Goal: Task Accomplishment & Management: Manage account settings

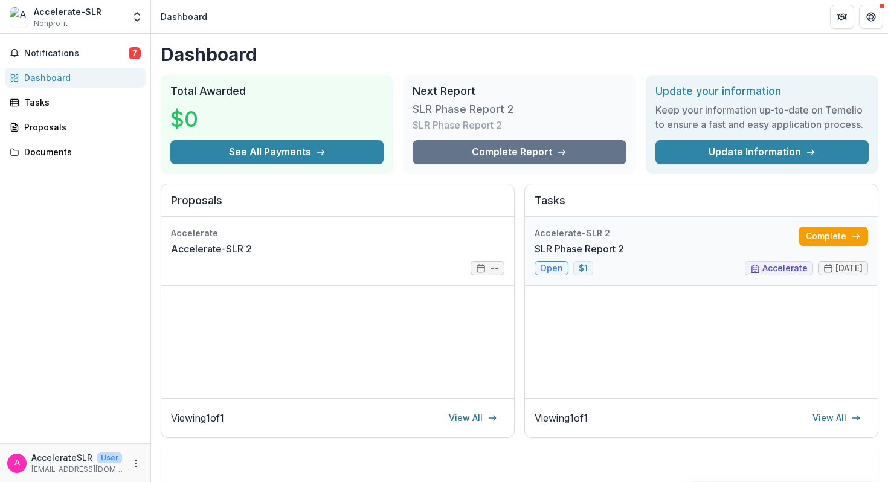
click at [554, 256] on link "SLR Phase Report 2" at bounding box center [578, 248] width 89 height 14
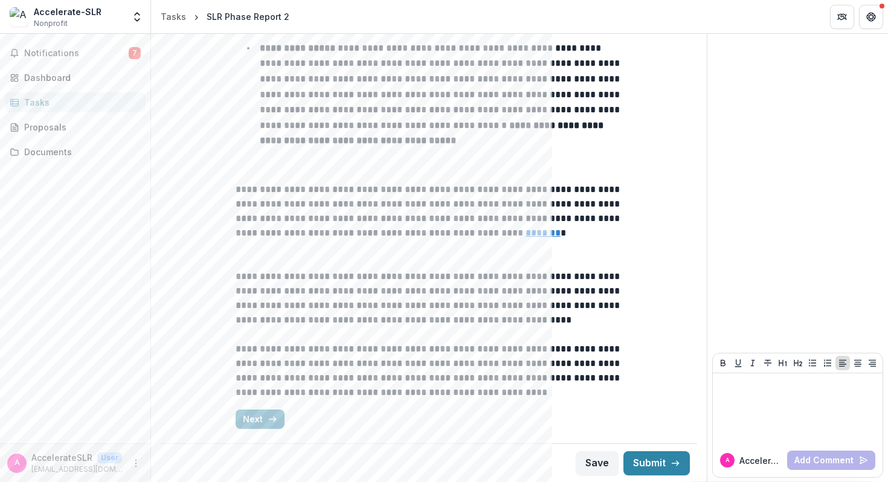
scroll to position [616, 0]
click at [250, 413] on button "Next" at bounding box center [259, 418] width 49 height 19
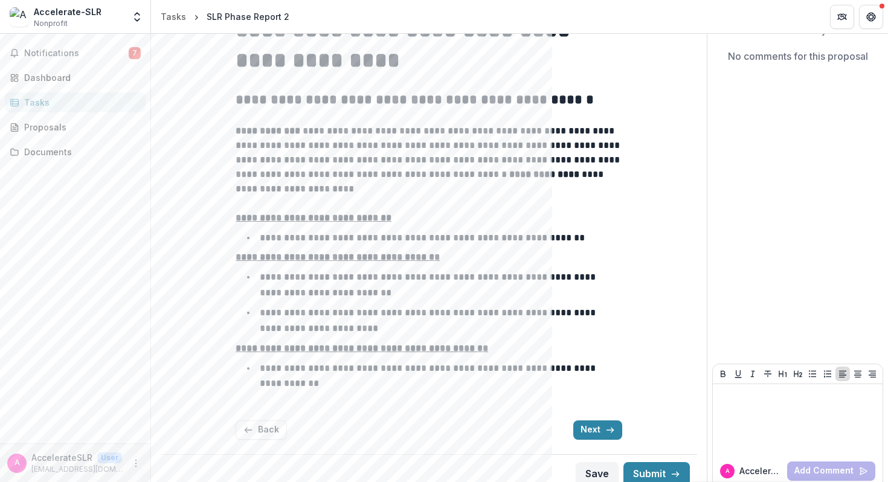
scroll to position [131, 0]
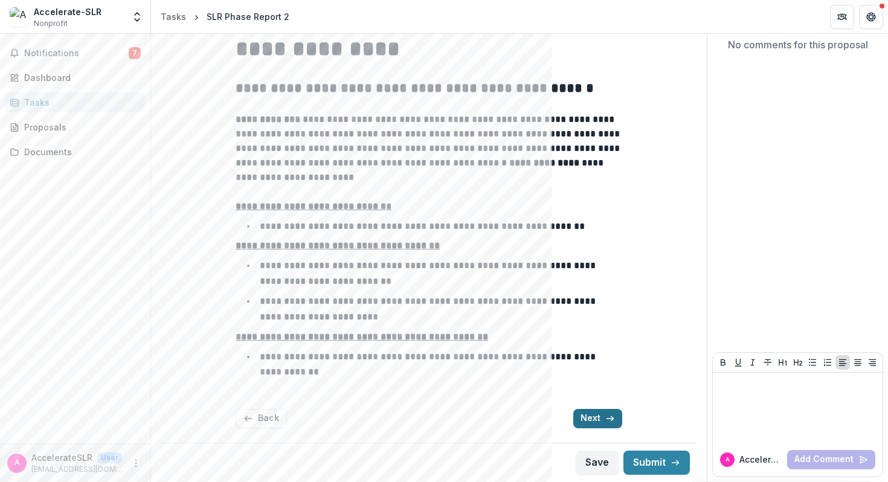
click at [587, 419] on button "Next" at bounding box center [597, 418] width 49 height 19
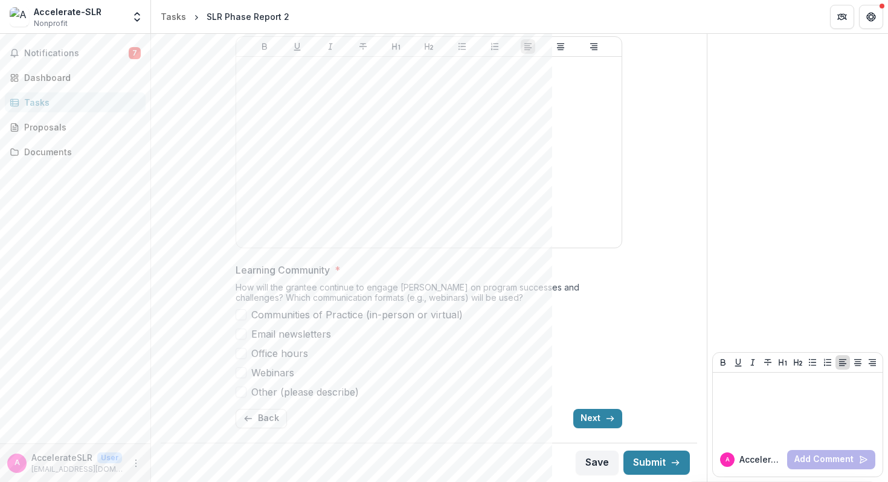
scroll to position [3956, 0]
click at [590, 414] on button "Next" at bounding box center [597, 418] width 49 height 19
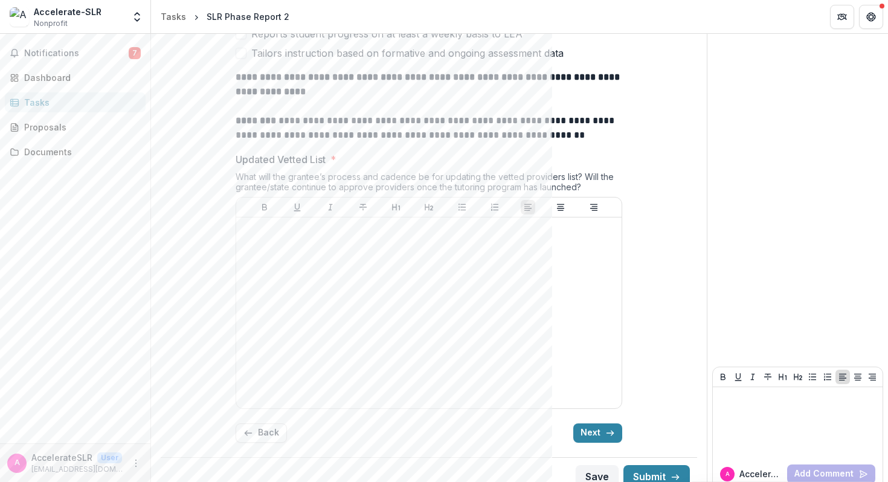
scroll to position [697, 0]
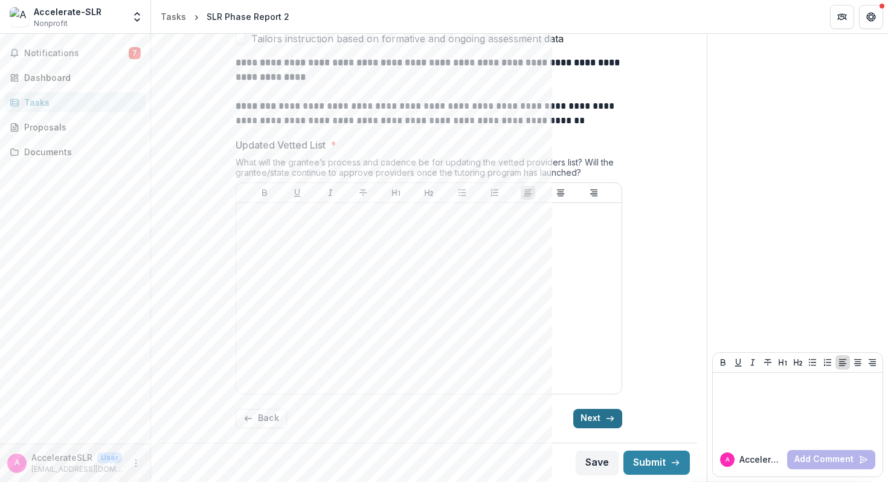
click at [590, 416] on button "Next" at bounding box center [597, 418] width 49 height 19
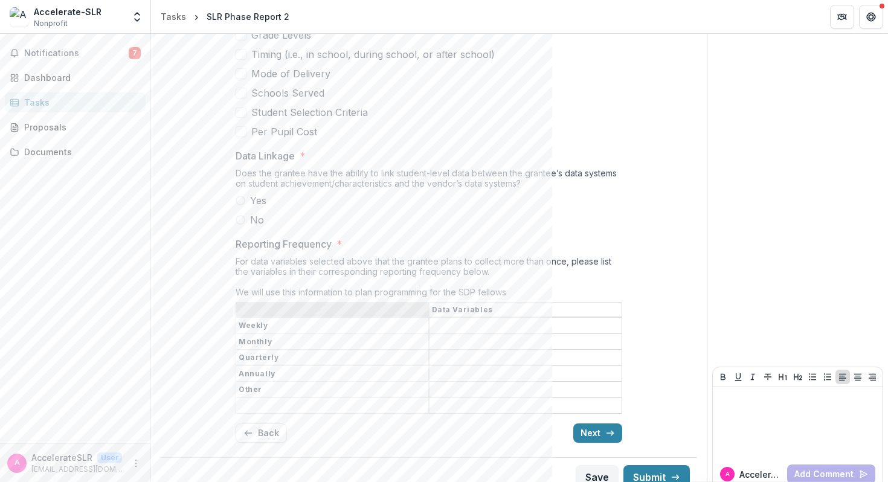
scroll to position [1645, 0]
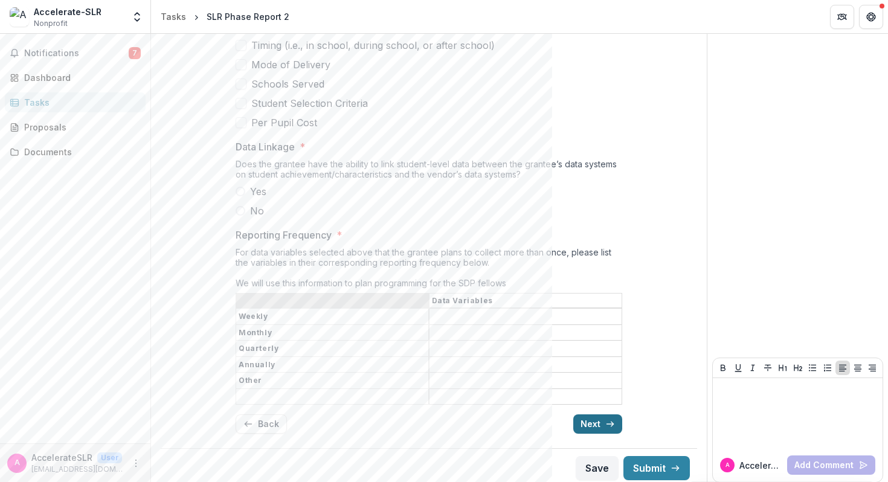
click at [594, 417] on button "Next" at bounding box center [597, 423] width 49 height 19
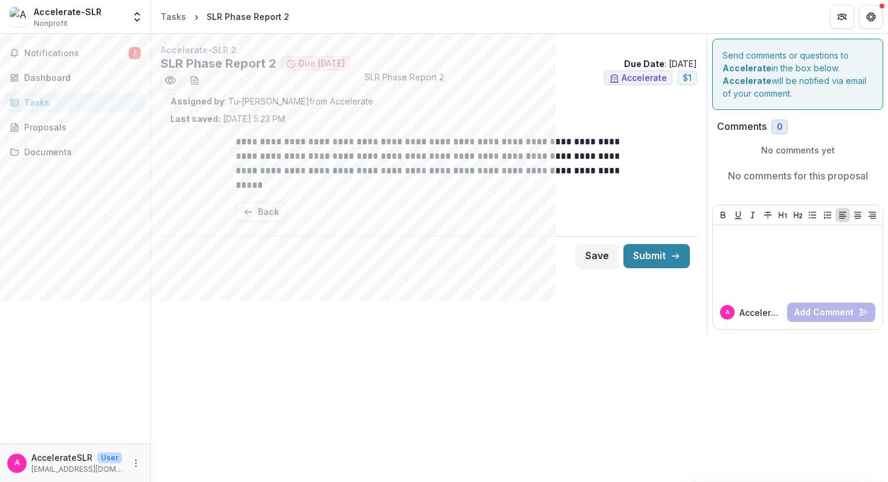
scroll to position [0, 0]
click at [63, 53] on span "Notifications" at bounding box center [76, 53] width 104 height 10
click at [129, 462] on button "More" at bounding box center [136, 463] width 14 height 14
click at [184, 456] on button "Logout" at bounding box center [215, 457] width 129 height 20
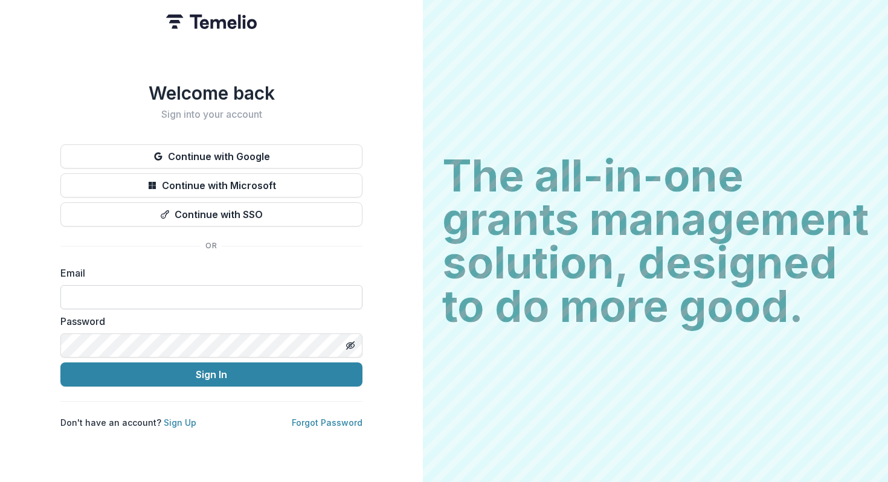
click at [121, 296] on input at bounding box center [211, 297] width 302 height 24
click at [0, 481] on com-1password-button at bounding box center [0, 482] width 0 height 0
type input "**********"
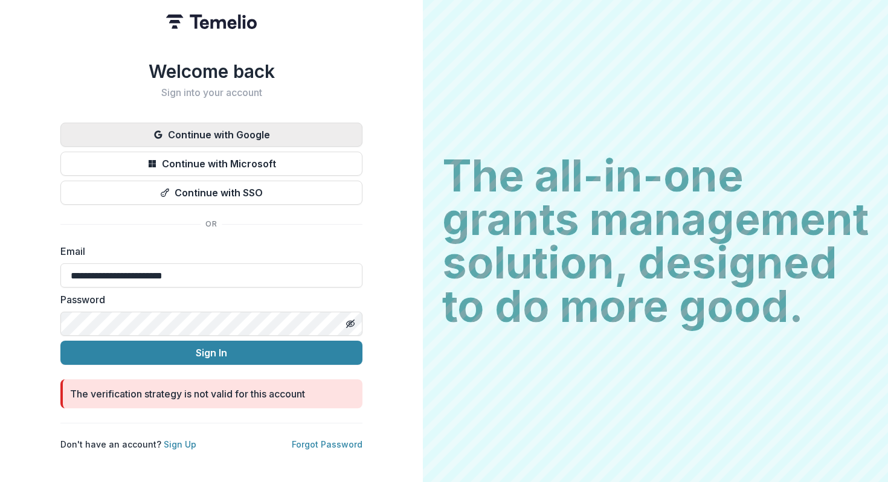
click at [240, 129] on button "Continue with Google" at bounding box center [211, 135] width 302 height 24
